Goal: Transaction & Acquisition: Book appointment/travel/reservation

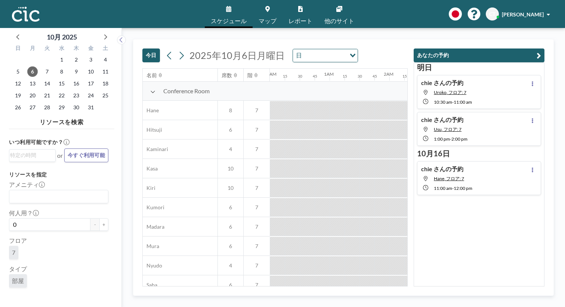
scroll to position [0, 570]
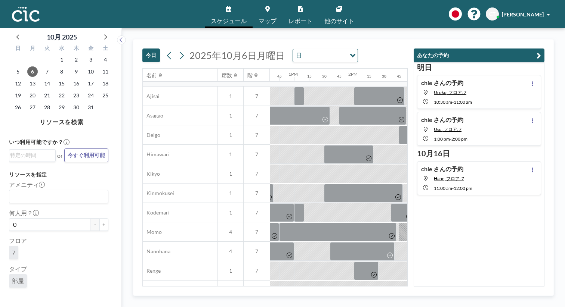
scroll to position [227, 753]
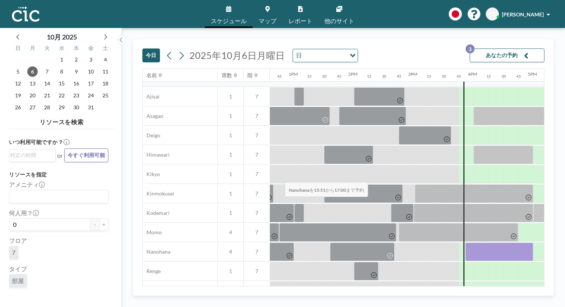
drag, startPoint x: 238, startPoint y: 168, endPoint x: 282, endPoint y: 165, distance: 44.2
click at [465, 243] on div at bounding box center [499, 252] width 68 height 19
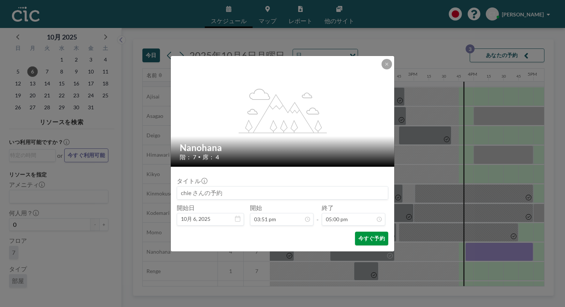
scroll to position [811, 0]
click at [355, 232] on button "今すぐ予約" at bounding box center [371, 239] width 33 height 14
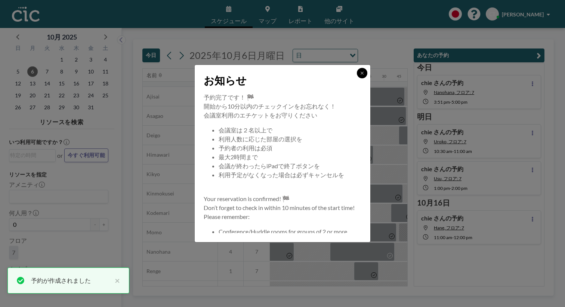
click at [360, 75] on icon at bounding box center [362, 73] width 4 height 4
